Goal: Transaction & Acquisition: Obtain resource

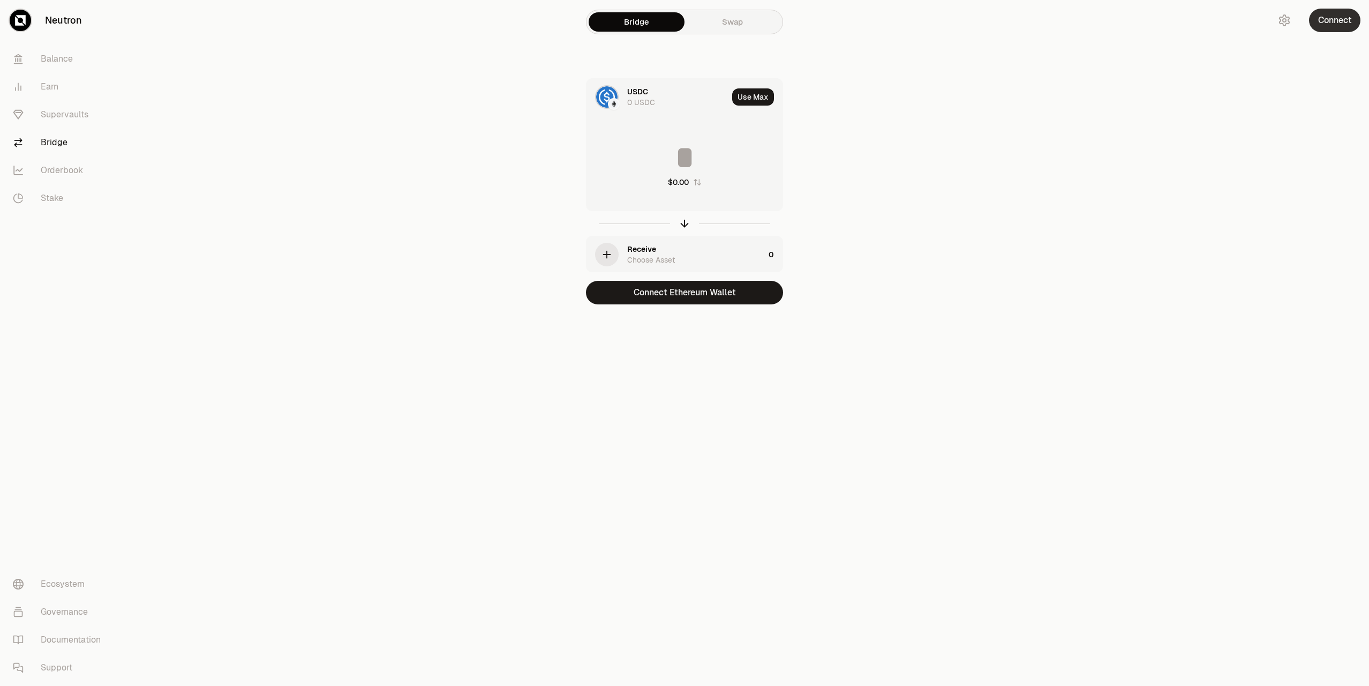
click at [1318, 29] on button "Connect" at bounding box center [1334, 21] width 51 height 24
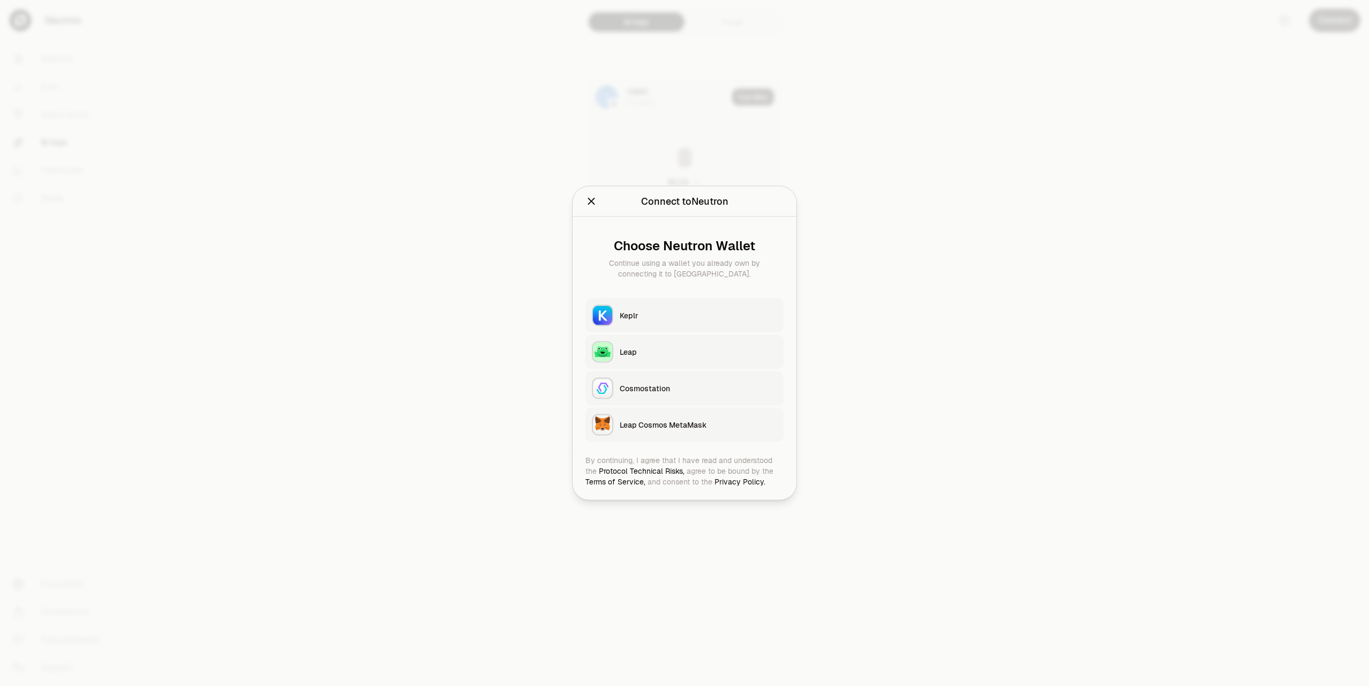
click at [687, 360] on button "Leap" at bounding box center [685, 352] width 198 height 34
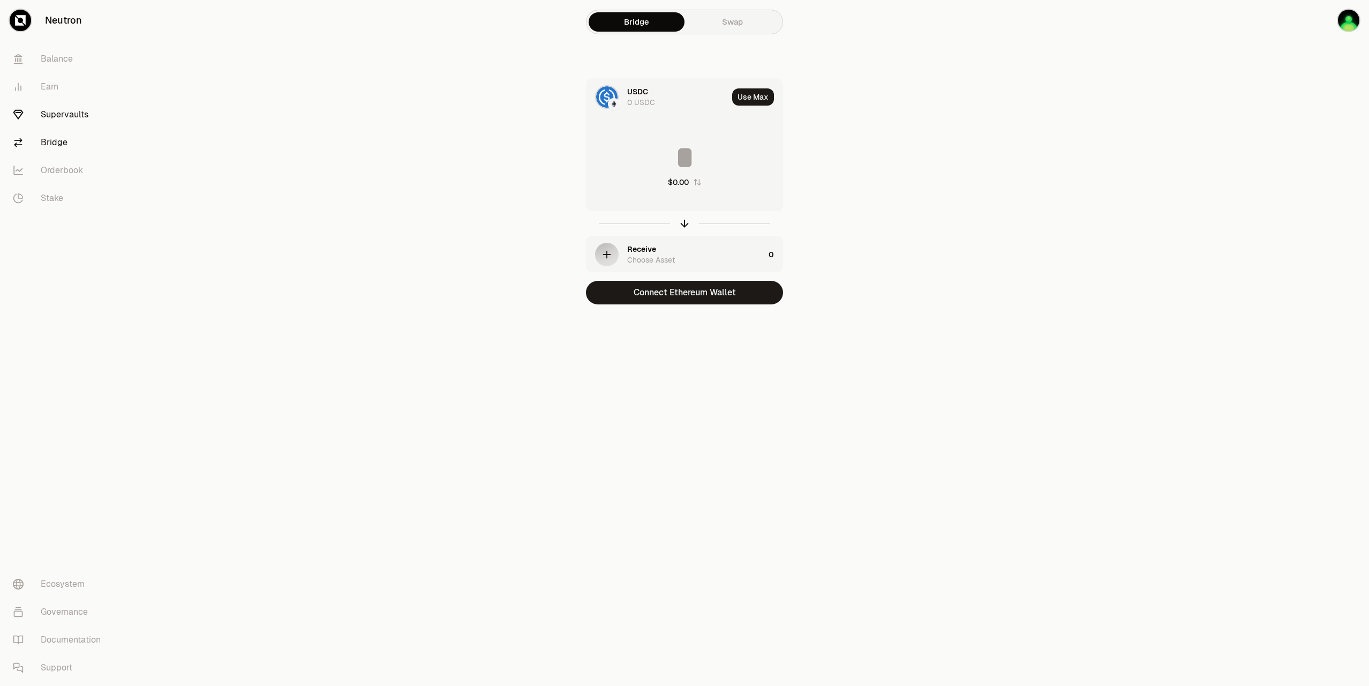
click at [48, 112] on link "Supervaults" at bounding box center [59, 115] width 111 height 28
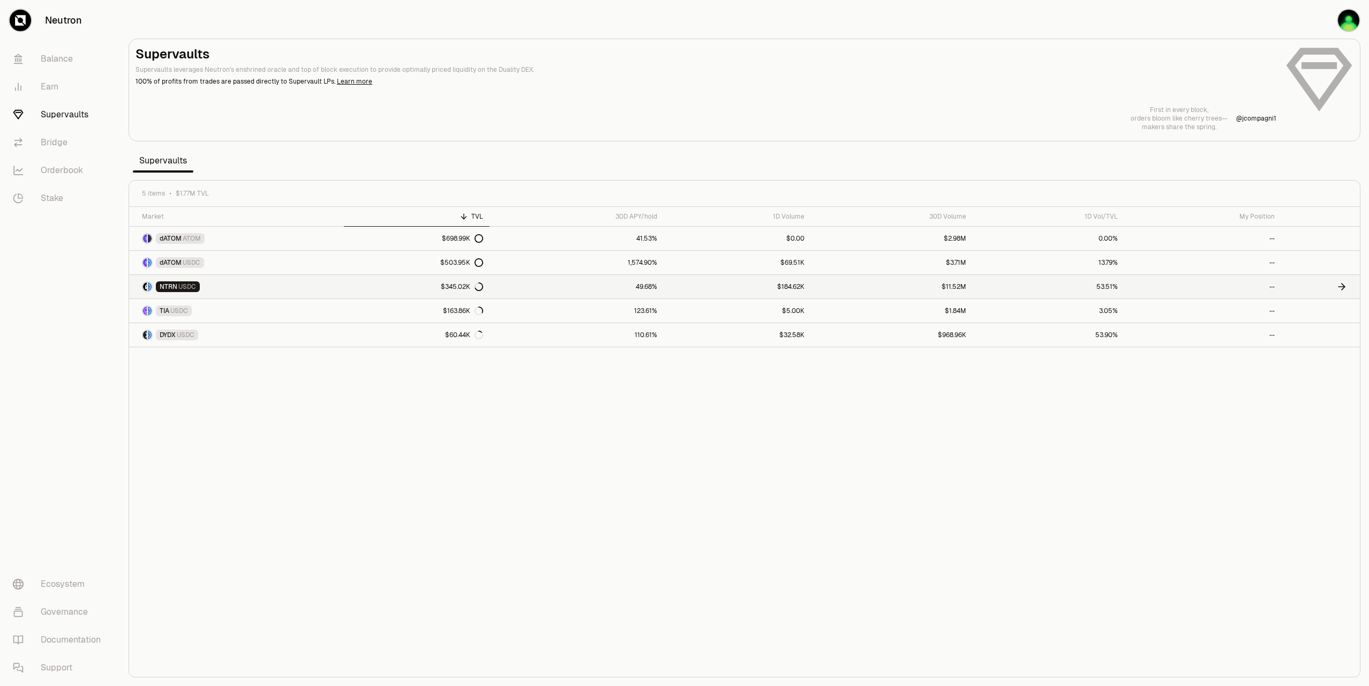
click at [1342, 284] on icon at bounding box center [1342, 286] width 11 height 11
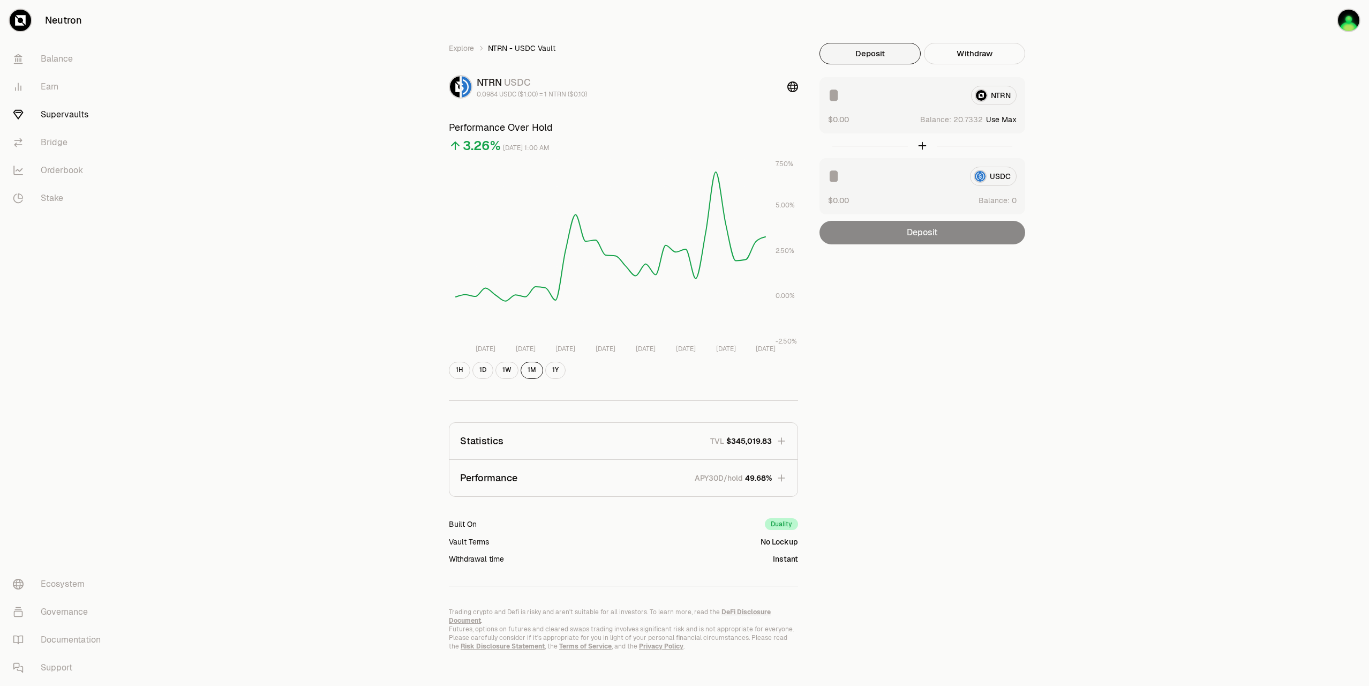
click at [942, 97] on input at bounding box center [895, 95] width 134 height 19
type input "**"
click at [925, 228] on button "Deposit" at bounding box center [923, 233] width 206 height 24
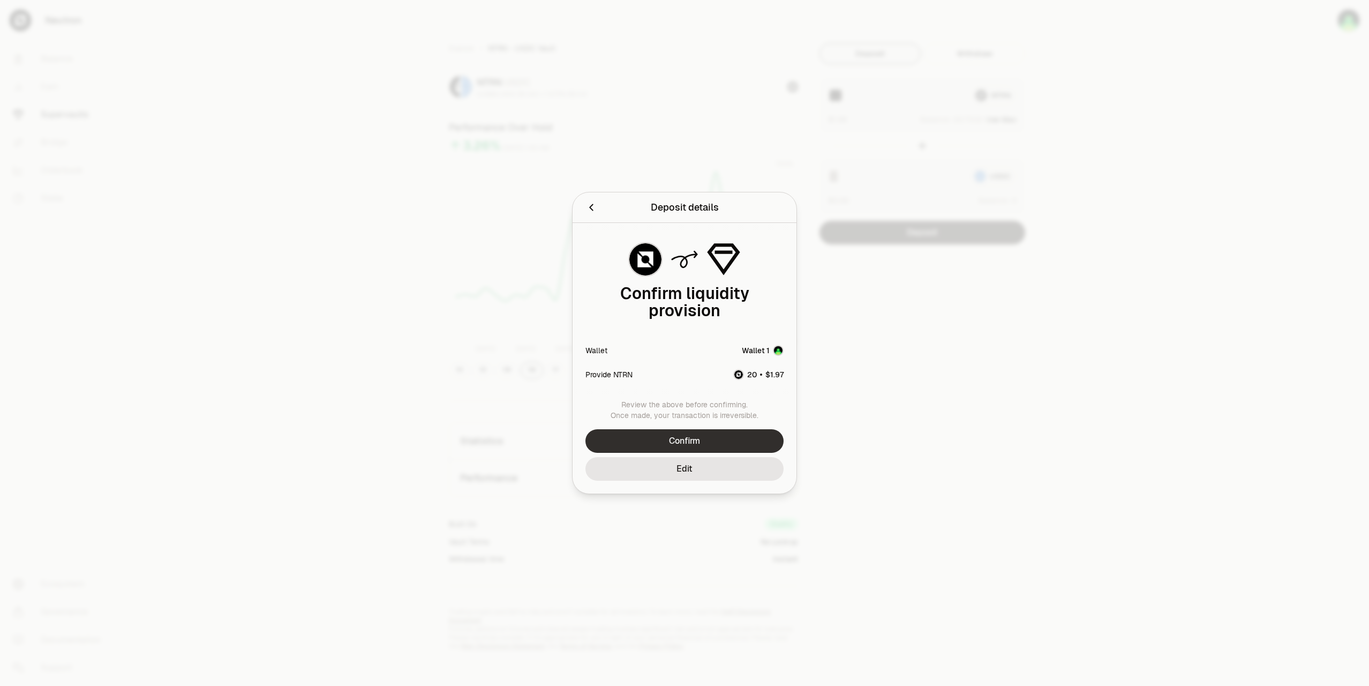
click at [680, 436] on button "Confirm" at bounding box center [685, 441] width 198 height 24
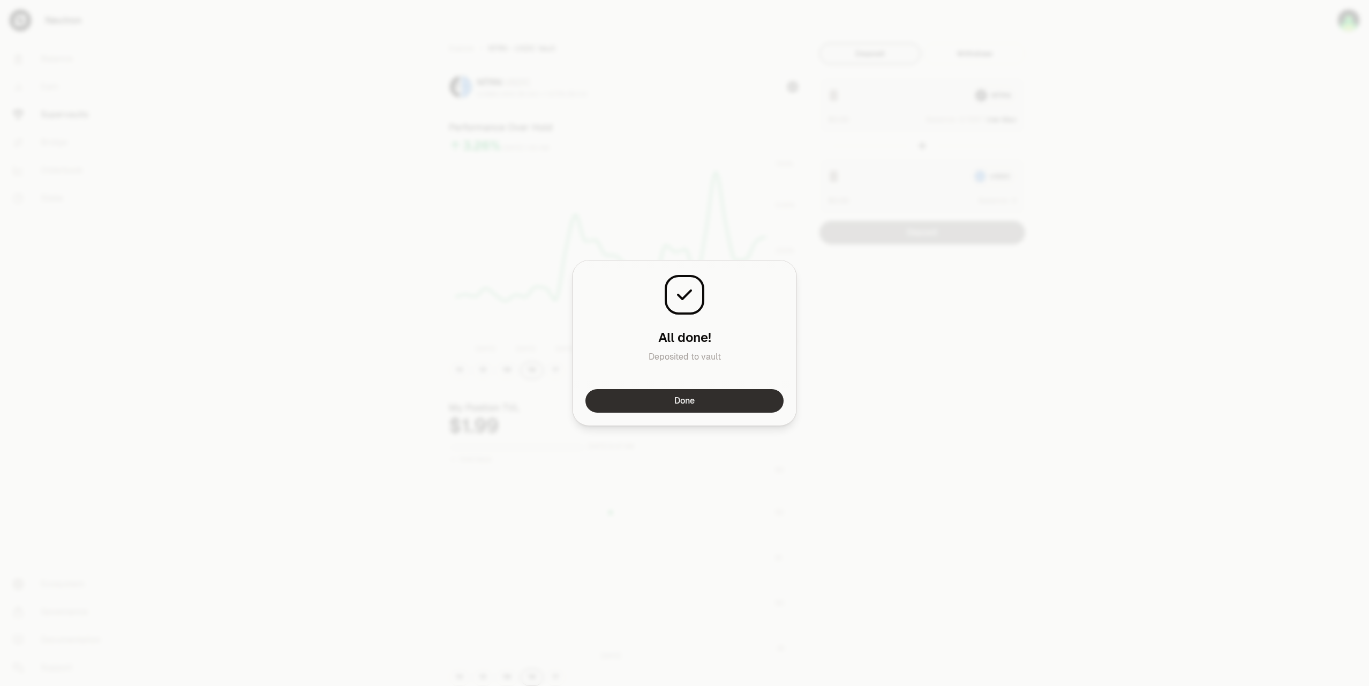
click at [719, 394] on button "Done" at bounding box center [685, 401] width 198 height 24
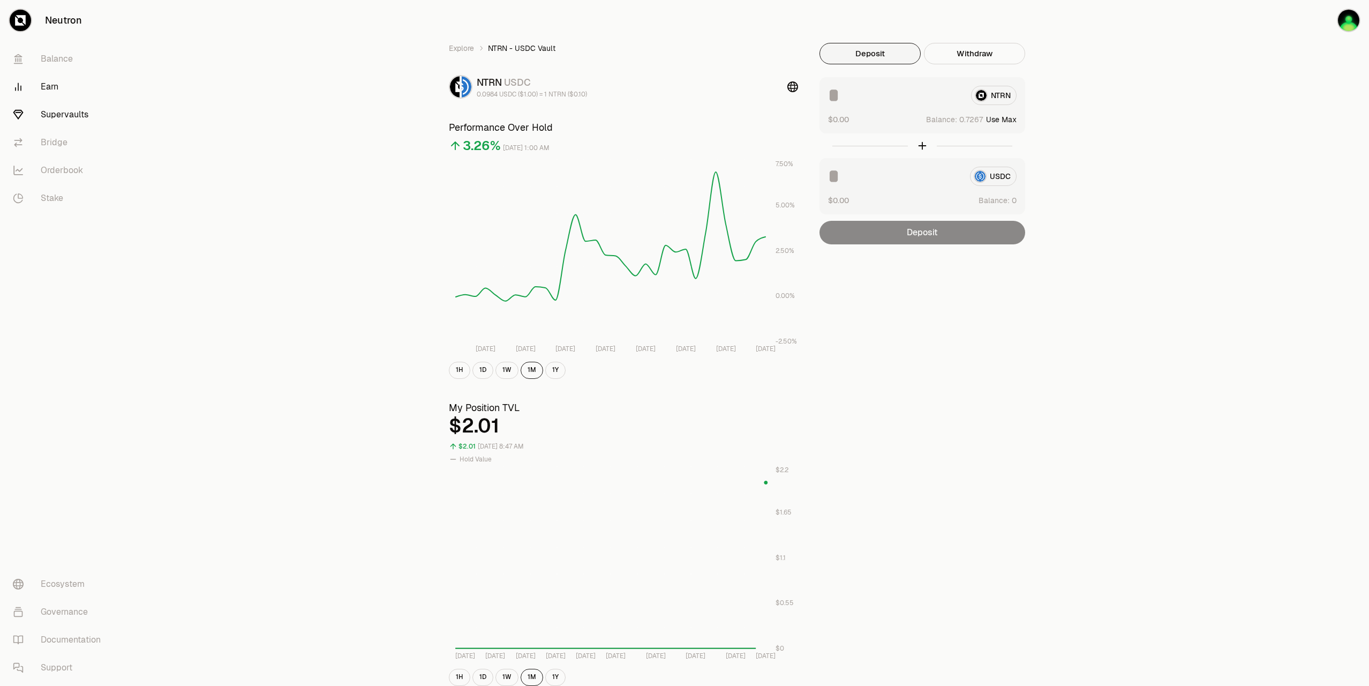
click at [51, 86] on link "Earn" at bounding box center [59, 87] width 111 height 28
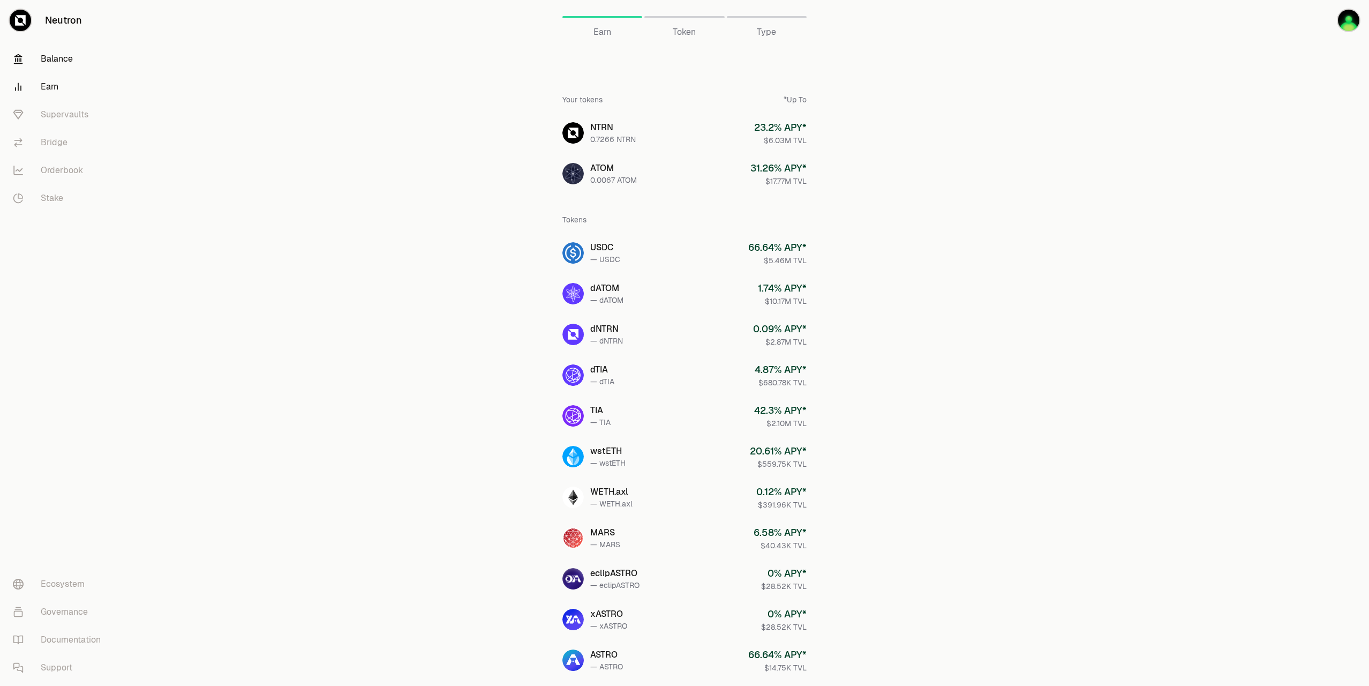
click at [61, 58] on link "Balance" at bounding box center [59, 59] width 111 height 28
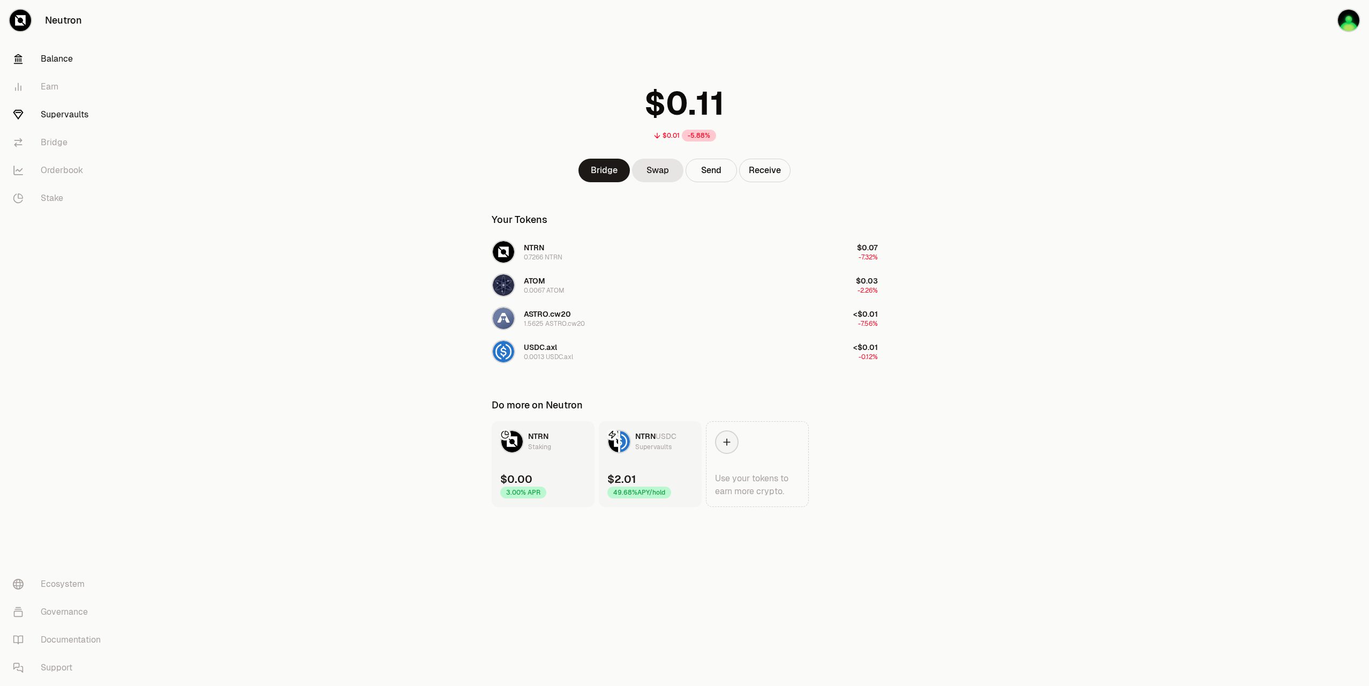
click at [74, 108] on link "Supervaults" at bounding box center [59, 115] width 111 height 28
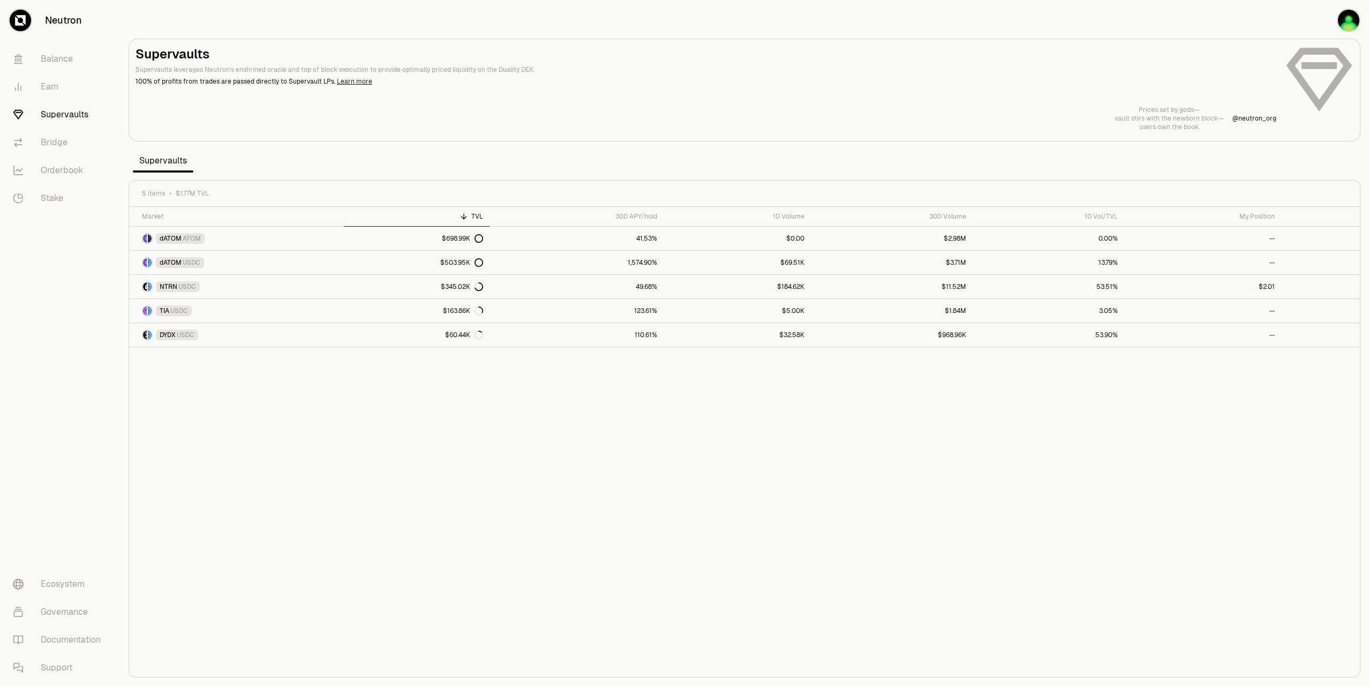
click at [354, 83] on link "Learn more" at bounding box center [354, 81] width 35 height 9
click at [68, 58] on link "Balance" at bounding box center [59, 59] width 111 height 28
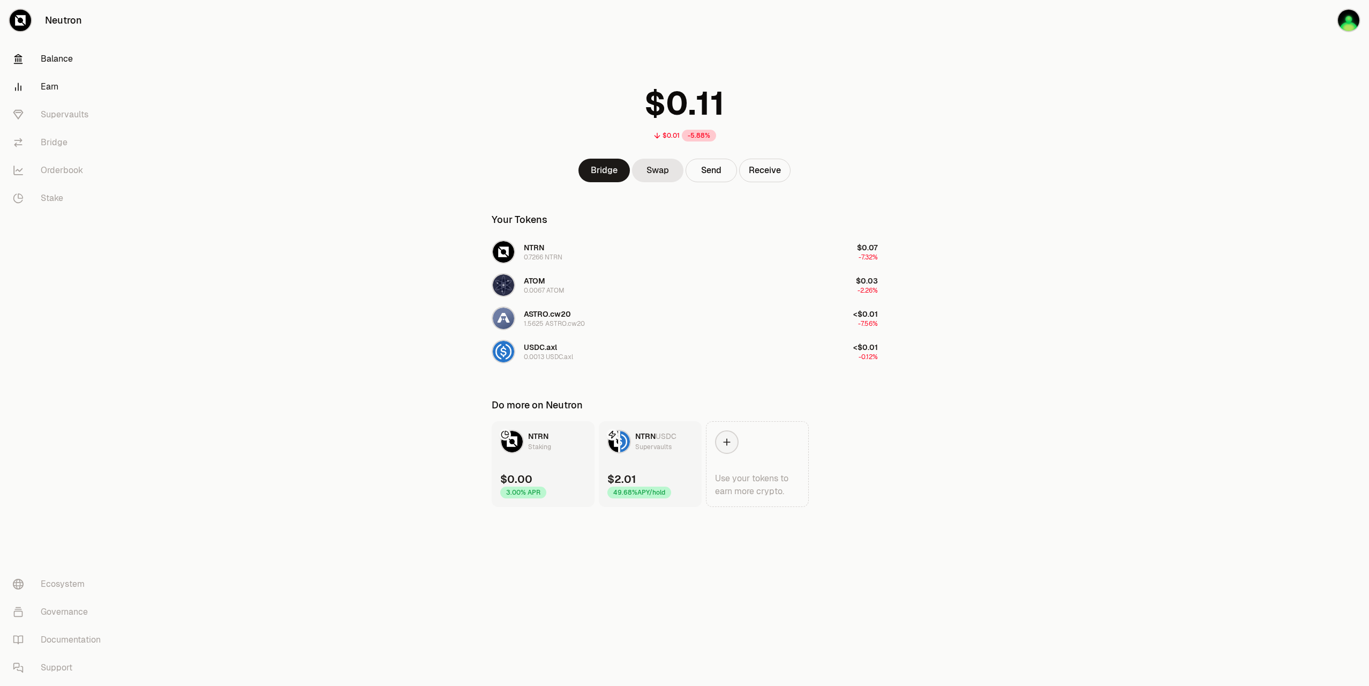
click at [53, 80] on link "Earn" at bounding box center [59, 87] width 111 height 28
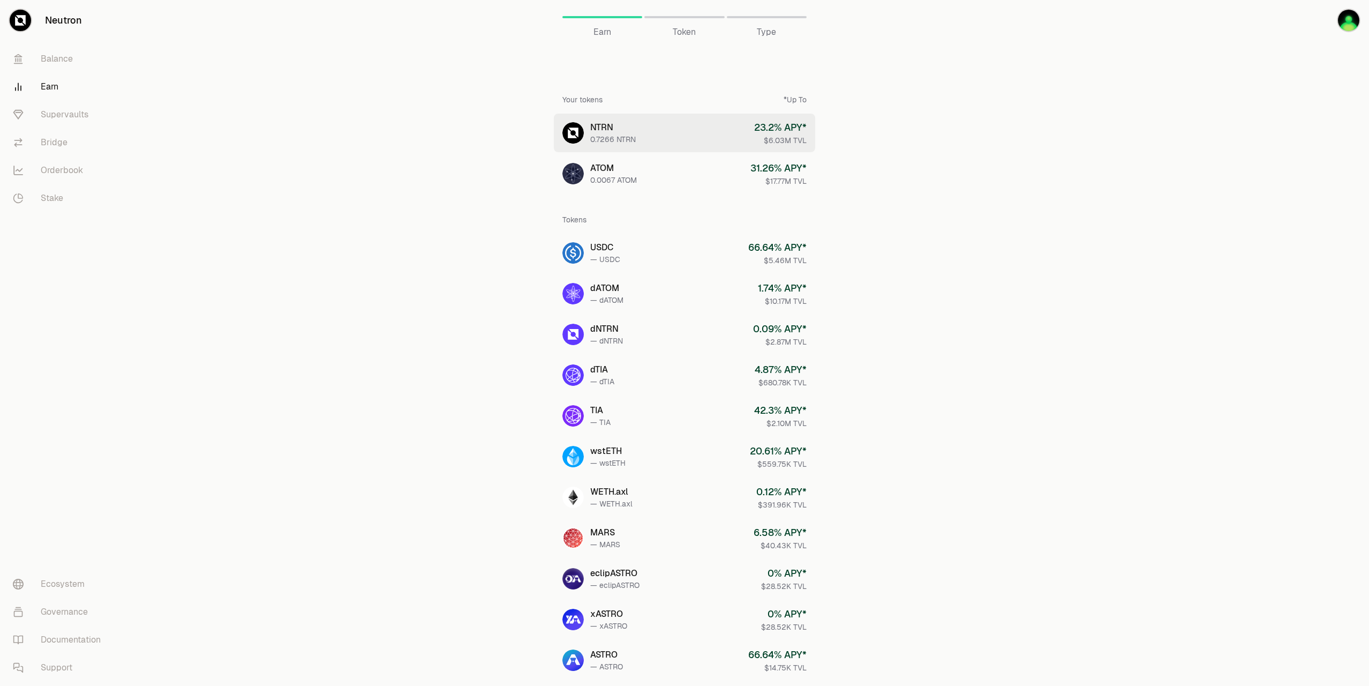
click at [644, 132] on link "NTRN 0.7266 NTRN 23.2 % APY* $6.03M TVL" at bounding box center [684, 133] width 261 height 39
